Goal: Task Accomplishment & Management: Manage account settings

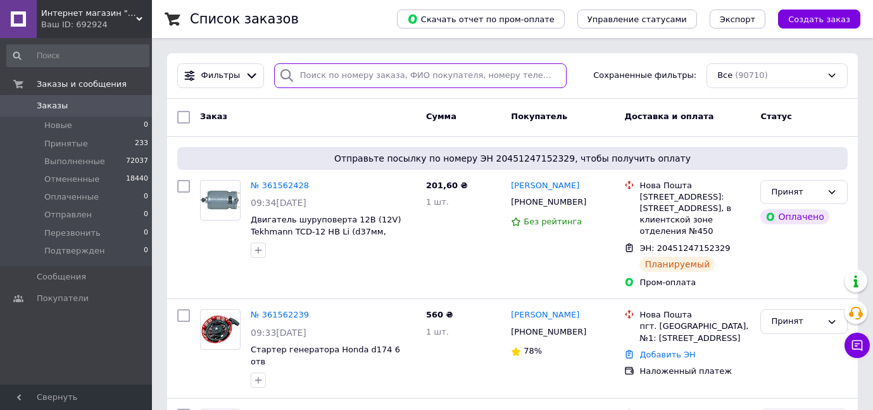
click at [322, 70] on input "search" at bounding box center [420, 75] width 293 height 25
click at [319, 77] on input "search" at bounding box center [420, 75] width 293 height 25
click at [329, 72] on input "search" at bounding box center [420, 75] width 293 height 25
click at [334, 81] on input "search" at bounding box center [420, 75] width 293 height 25
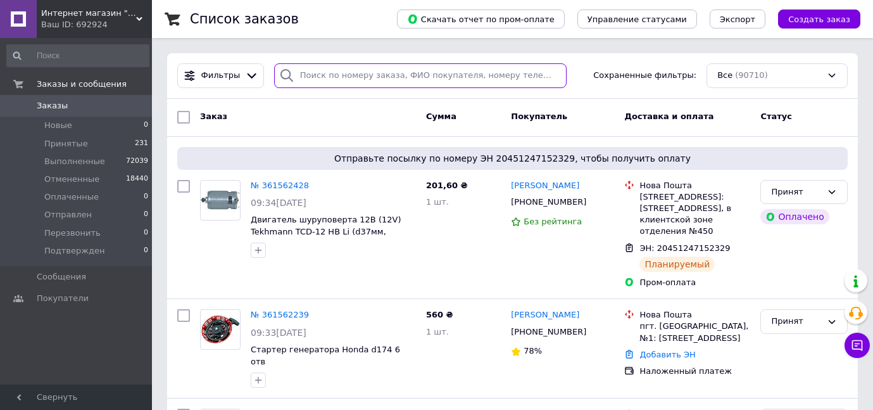
paste input "0972629306"
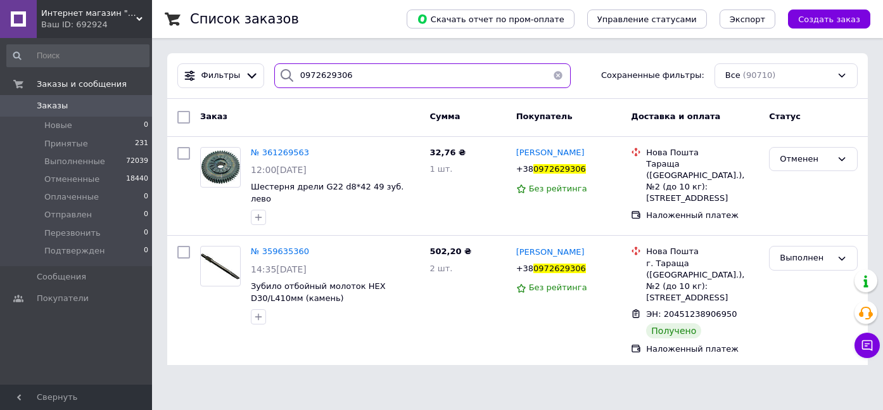
type input "0972629306"
drag, startPoint x: 344, startPoint y: 79, endPoint x: 271, endPoint y: 87, distance: 73.2
click at [274, 87] on div "0972629306" at bounding box center [422, 75] width 296 height 25
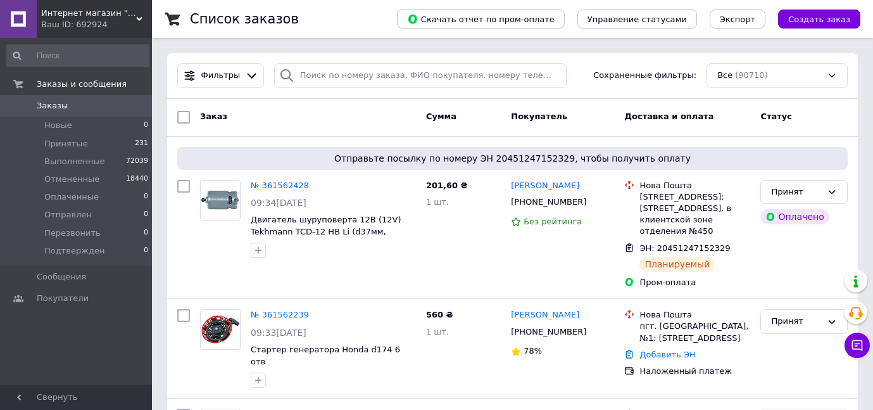
click at [53, 103] on span "Заказы" at bounding box center [52, 105] width 31 height 11
click at [334, 74] on input "search" at bounding box center [420, 75] width 293 height 25
click at [334, 75] on input "search" at bounding box center [420, 75] width 293 height 25
click at [312, 84] on input "search" at bounding box center [420, 75] width 293 height 25
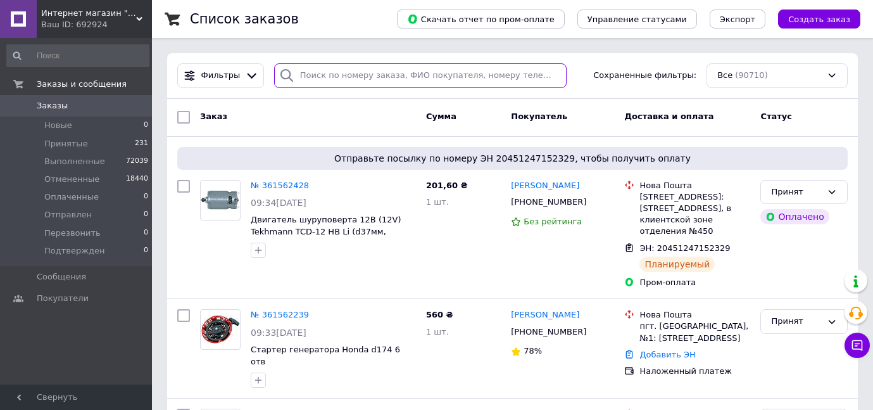
click at [312, 84] on input "search" at bounding box center [420, 75] width 293 height 25
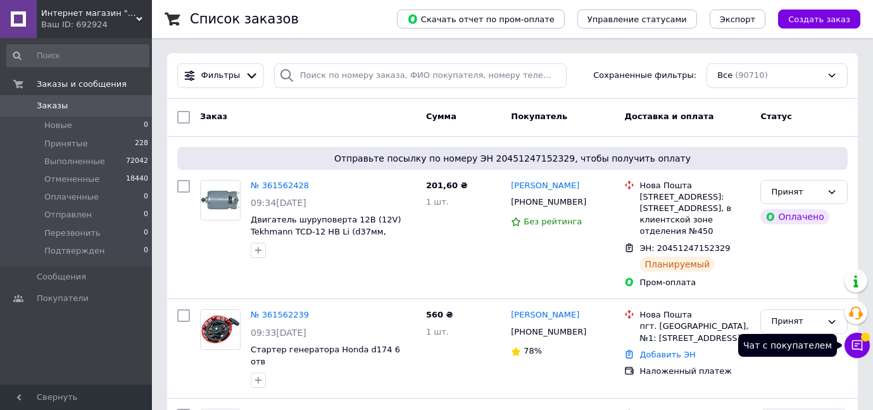
click at [861, 343] on icon at bounding box center [857, 345] width 13 height 13
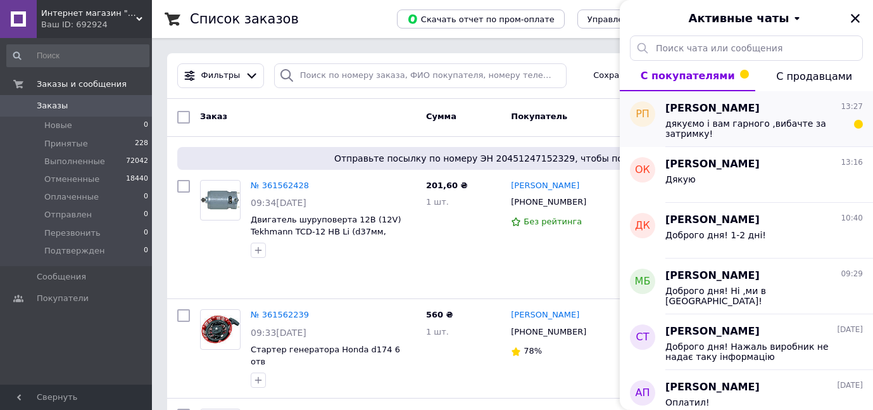
click at [745, 131] on span "дякуємо і вам гарного ,вибачте за затримку!" at bounding box center [756, 128] width 180 height 20
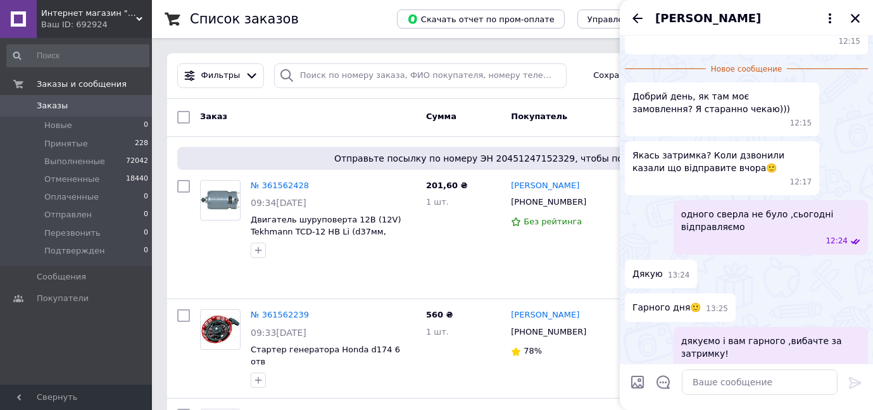
scroll to position [247, 0]
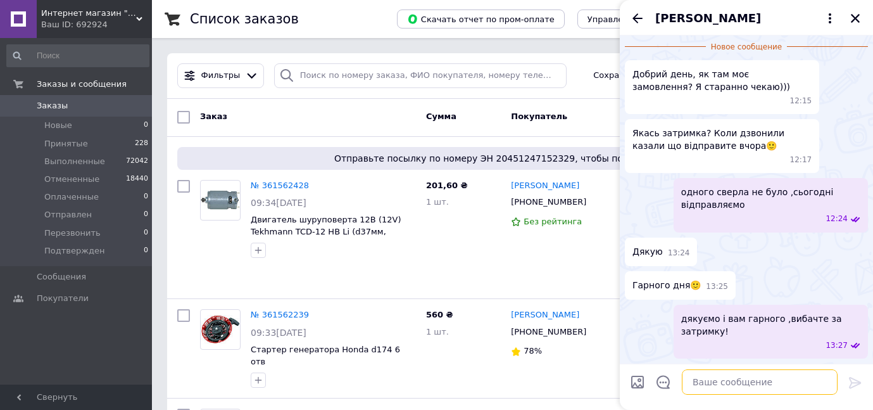
click at [720, 375] on textarea at bounding box center [760, 381] width 156 height 25
click at [720, 376] on textarea at bounding box center [760, 381] width 156 height 25
click at [636, 16] on icon "Назад" at bounding box center [638, 17] width 10 height 9
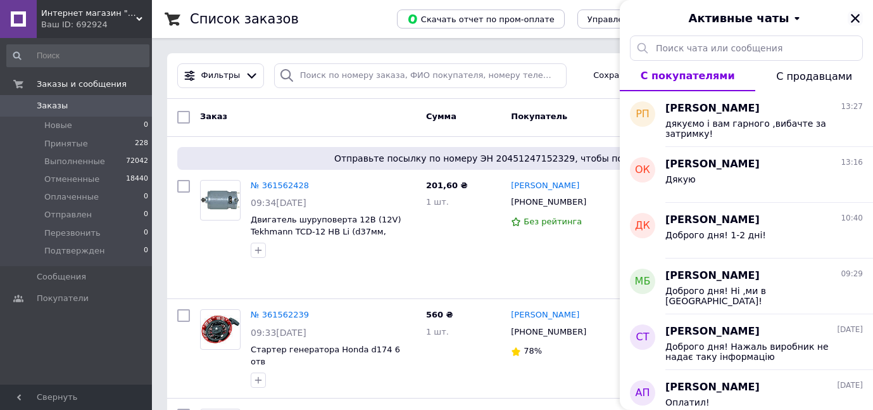
click at [852, 15] on icon "Закрыть" at bounding box center [855, 18] width 9 height 9
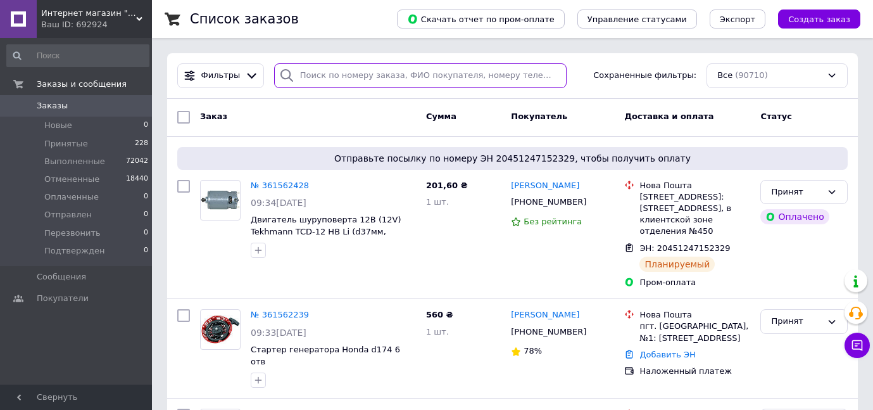
click at [300, 73] on input "search" at bounding box center [420, 75] width 293 height 25
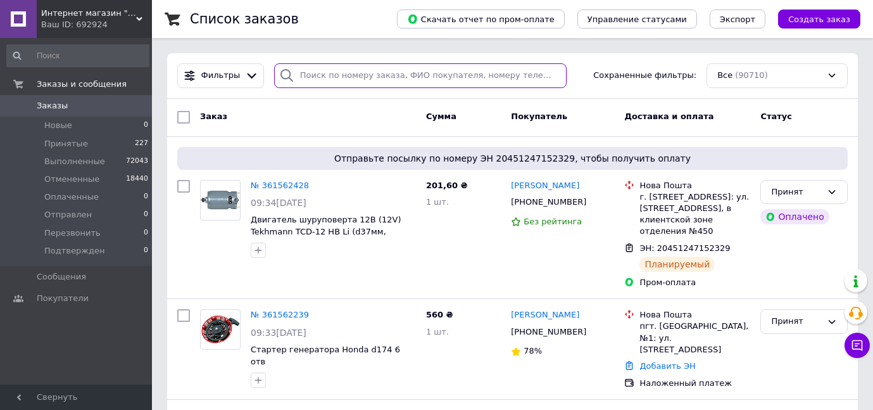
click at [319, 68] on input "search" at bounding box center [420, 75] width 293 height 25
click at [319, 63] on input "search" at bounding box center [420, 75] width 293 height 25
click at [306, 79] on input "search" at bounding box center [420, 75] width 293 height 25
click at [308, 79] on input "search" at bounding box center [420, 75] width 293 height 25
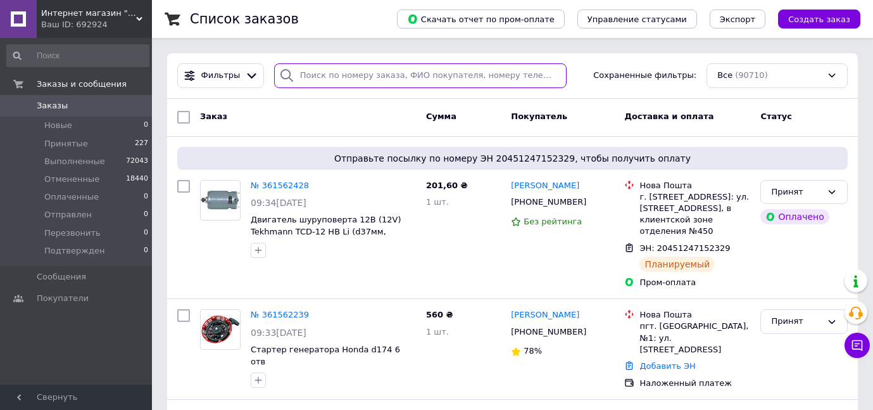
click at [308, 79] on input "search" at bounding box center [420, 75] width 293 height 25
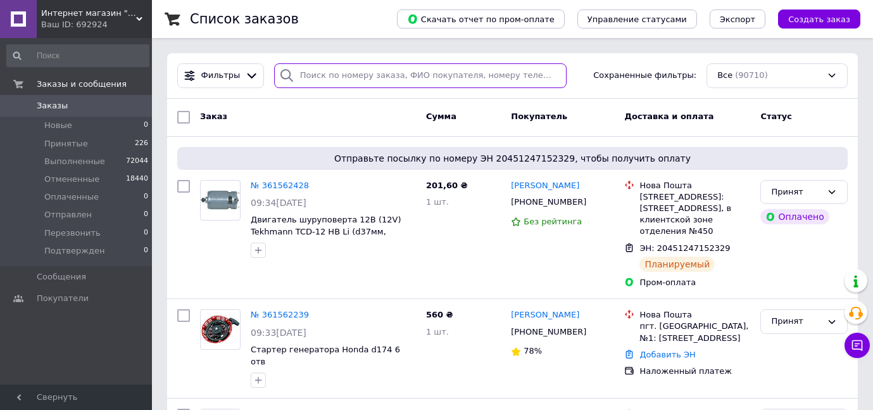
click at [304, 66] on input "search" at bounding box center [420, 75] width 293 height 25
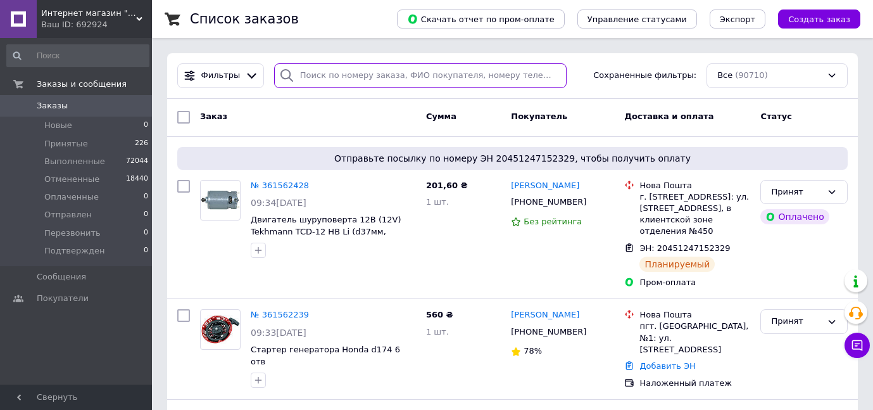
click at [335, 80] on input "search" at bounding box center [420, 75] width 293 height 25
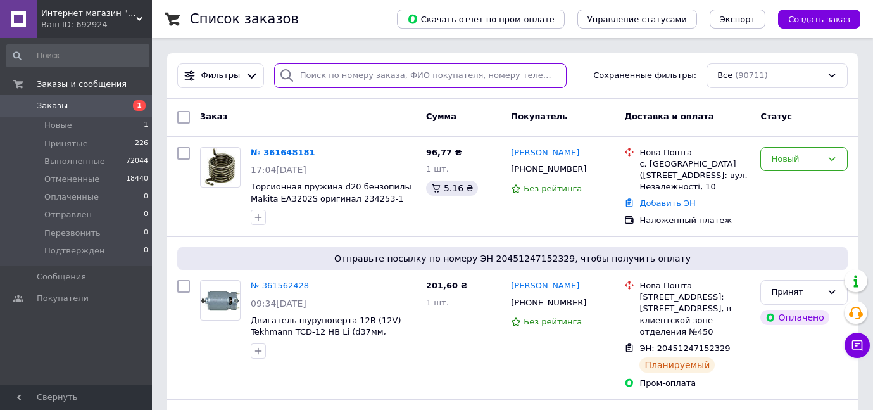
click at [312, 72] on input "search" at bounding box center [420, 75] width 293 height 25
click at [543, 171] on div "[PHONE_NUMBER]" at bounding box center [549, 169] width 80 height 16
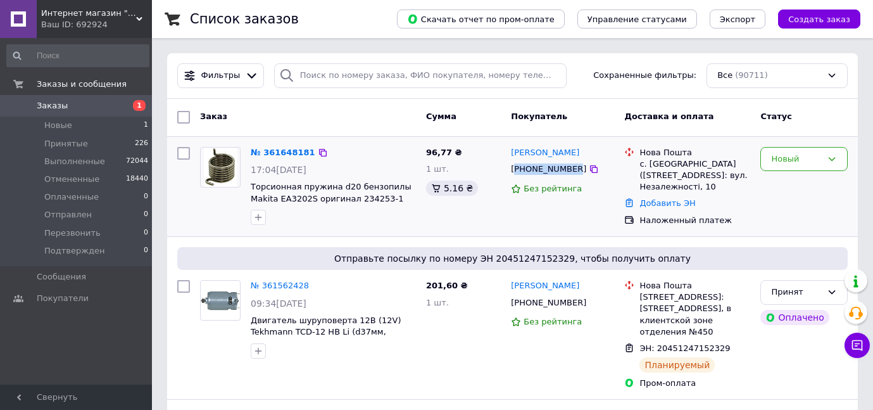
click at [543, 171] on div "[PHONE_NUMBER]" at bounding box center [549, 169] width 80 height 16
copy div "380977612260"
click at [337, 70] on input "search" at bounding box center [420, 75] width 293 height 25
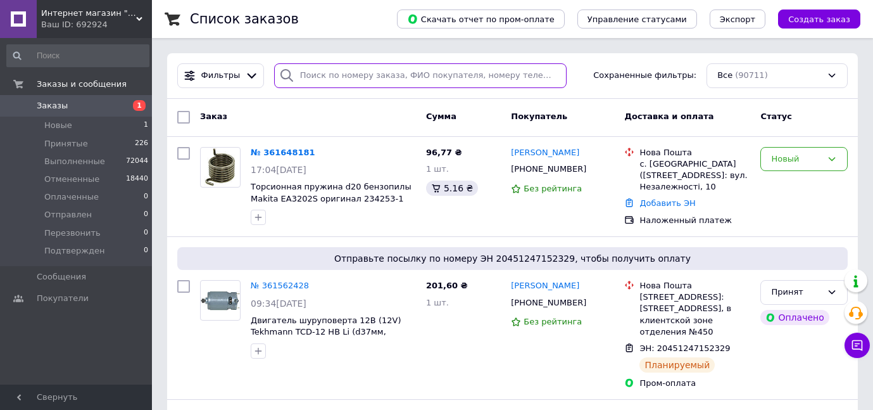
click at [336, 70] on input "search" at bounding box center [420, 75] width 293 height 25
click at [336, 71] on input "search" at bounding box center [420, 75] width 293 height 25
click at [314, 74] on input "search" at bounding box center [420, 75] width 293 height 25
drag, startPoint x: 313, startPoint y: 74, endPoint x: 294, endPoint y: 4, distance: 72.2
click at [311, 64] on input "search" at bounding box center [420, 75] width 293 height 25
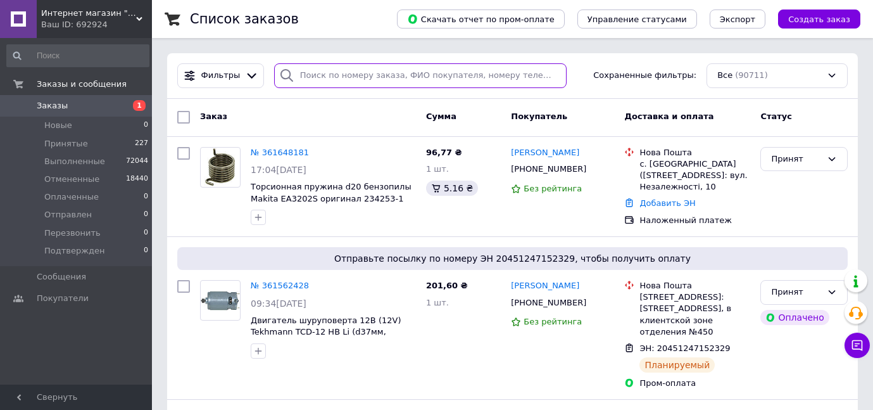
click at [325, 70] on input "search" at bounding box center [420, 75] width 293 height 25
click at [312, 77] on input "search" at bounding box center [420, 75] width 293 height 25
click at [322, 87] on input "search" at bounding box center [420, 75] width 293 height 25
click at [298, 82] on input "search" at bounding box center [420, 75] width 293 height 25
